Goal: Transaction & Acquisition: Purchase product/service

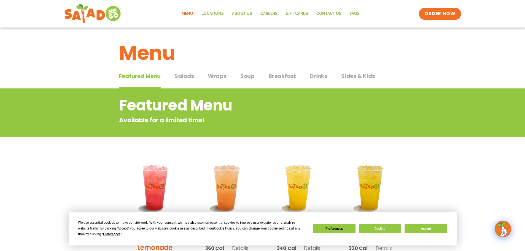
click at [426, 233] on div "We use essential cookies to make our site work. With your consent, we may also …" at bounding box center [262, 228] width 369 height 17
click at [424, 228] on button "Accept" at bounding box center [425, 229] width 42 height 10
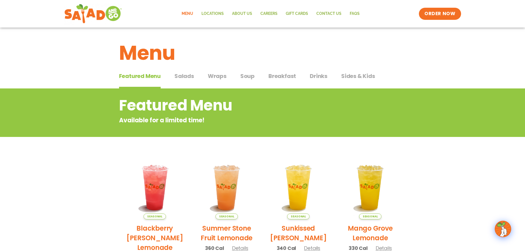
click at [182, 76] on span "Salads" at bounding box center [184, 76] width 20 height 8
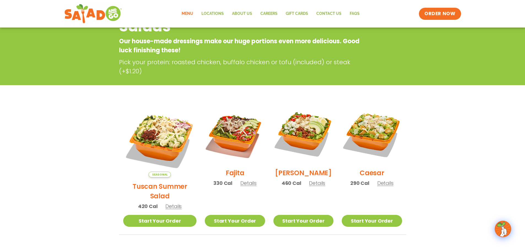
scroll to position [110, 0]
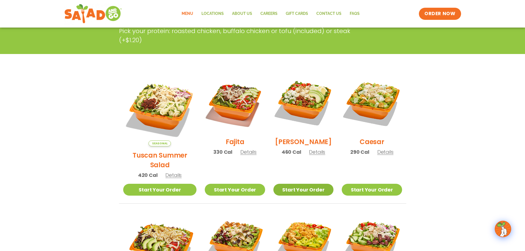
click at [306, 184] on link "Start Your Order" at bounding box center [303, 190] width 60 height 12
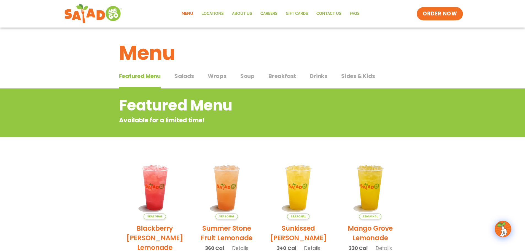
click at [431, 10] on span "ORDER NOW" at bounding box center [440, 13] width 34 height 7
